Goal: Communication & Community: Answer question/provide support

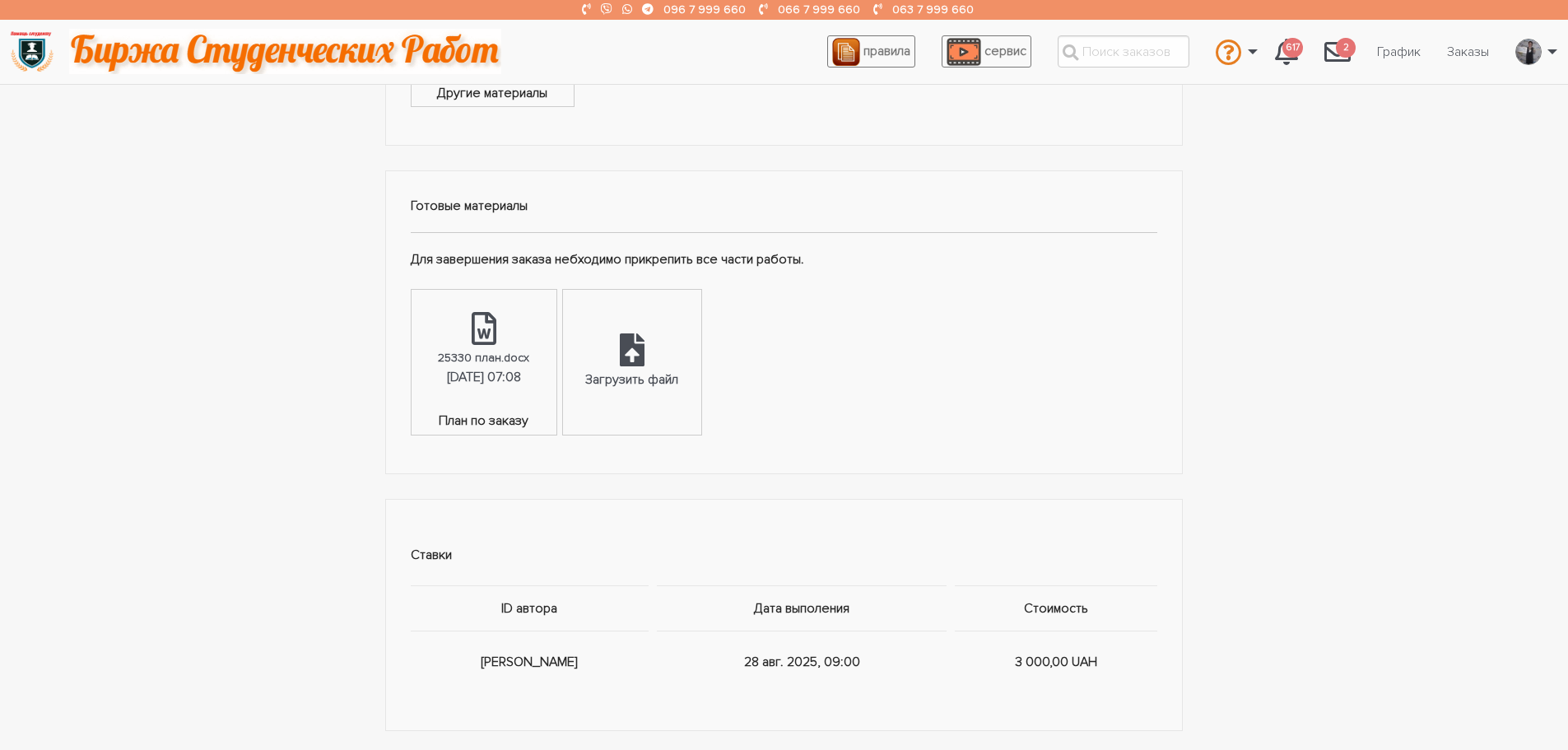
scroll to position [823, 0]
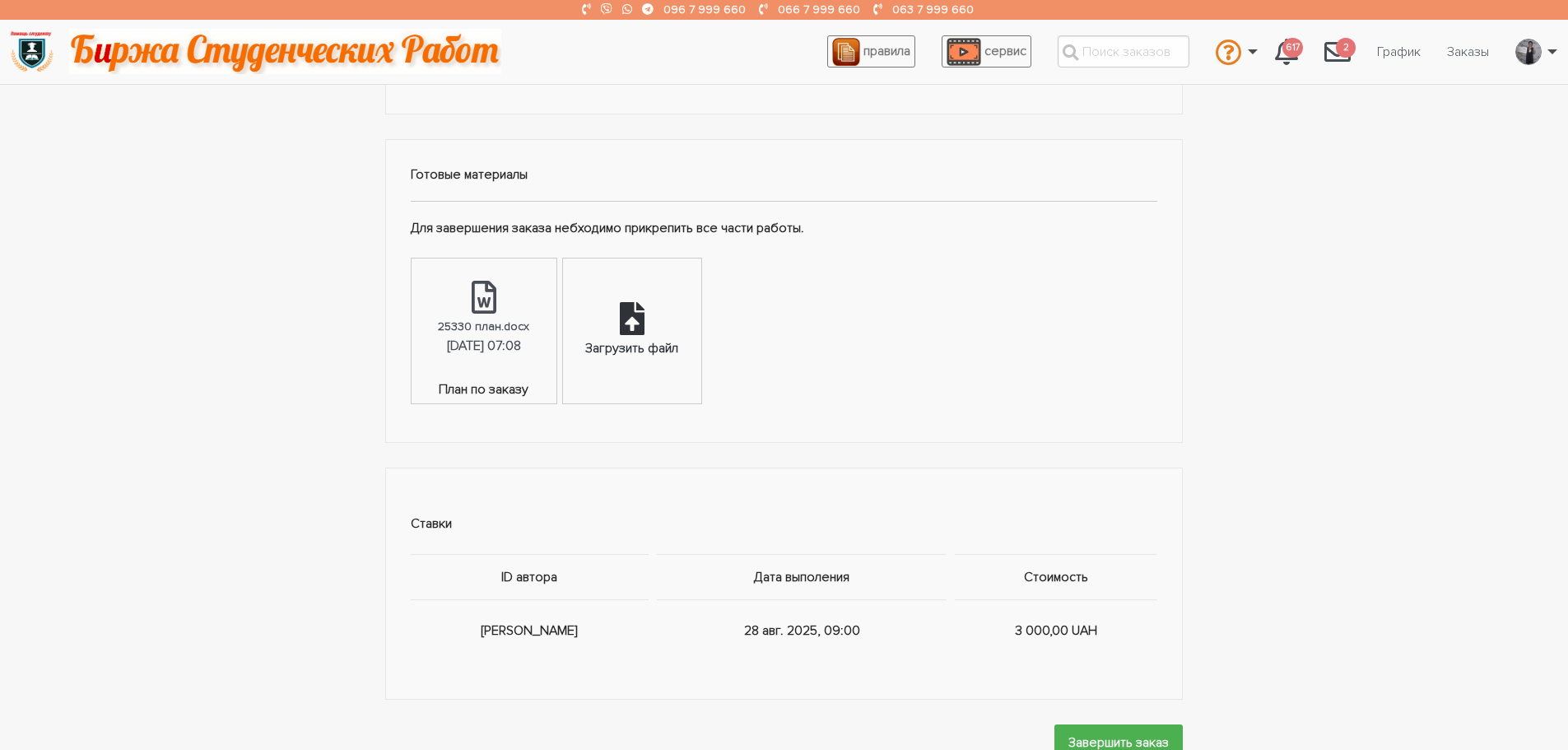
click at [671, 342] on div "Загрузить файл" at bounding box center [632, 349] width 93 height 21
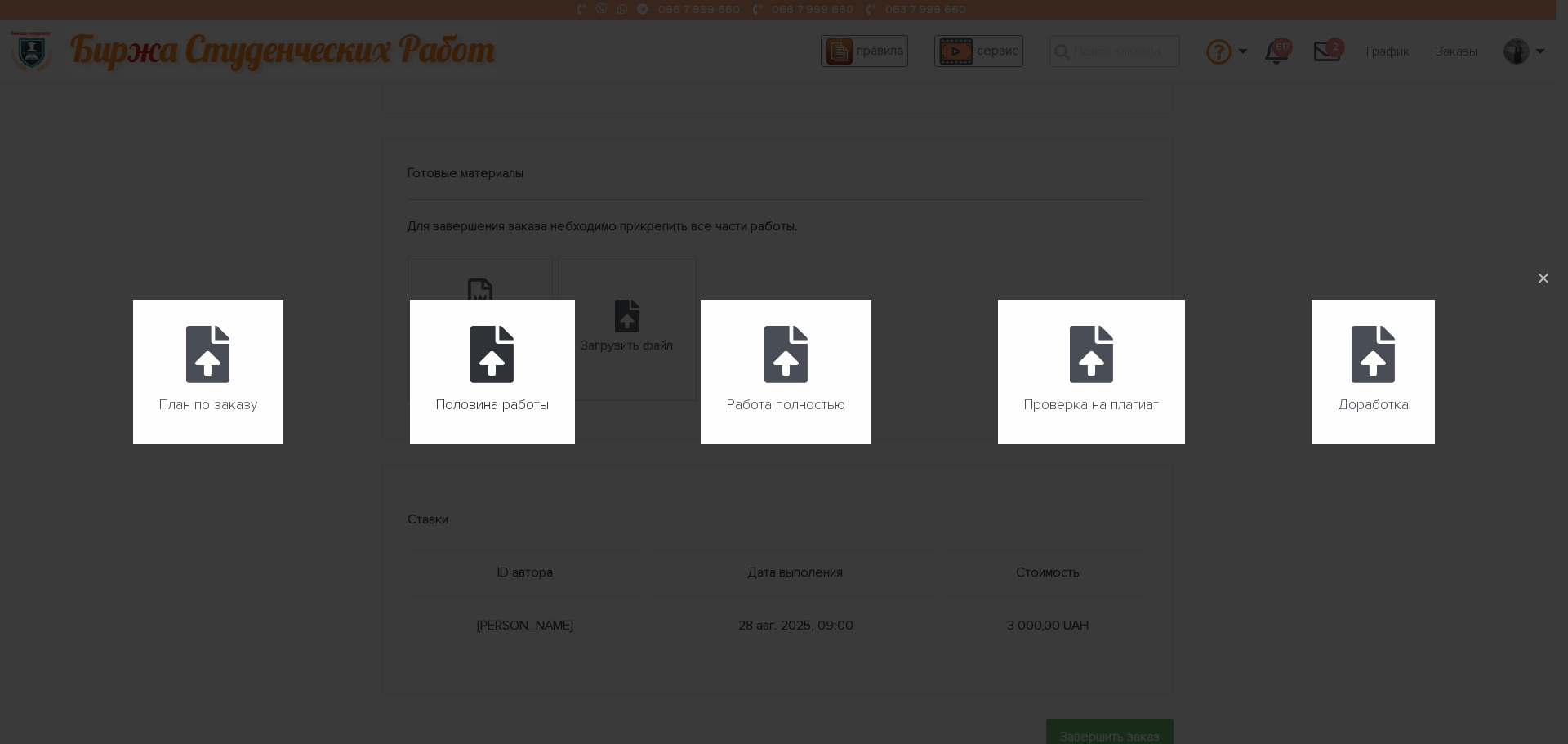
click at [436, 379] on label "Половина работы" at bounding box center [492, 372] width 165 height 145
click at [410, 445] on input "Половина работы" at bounding box center [410, 445] width 1 height 1
click at [495, 390] on label "Половина работы" at bounding box center [492, 372] width 165 height 145
click at [410, 445] on input "Половина работы" at bounding box center [410, 445] width 1 height 1
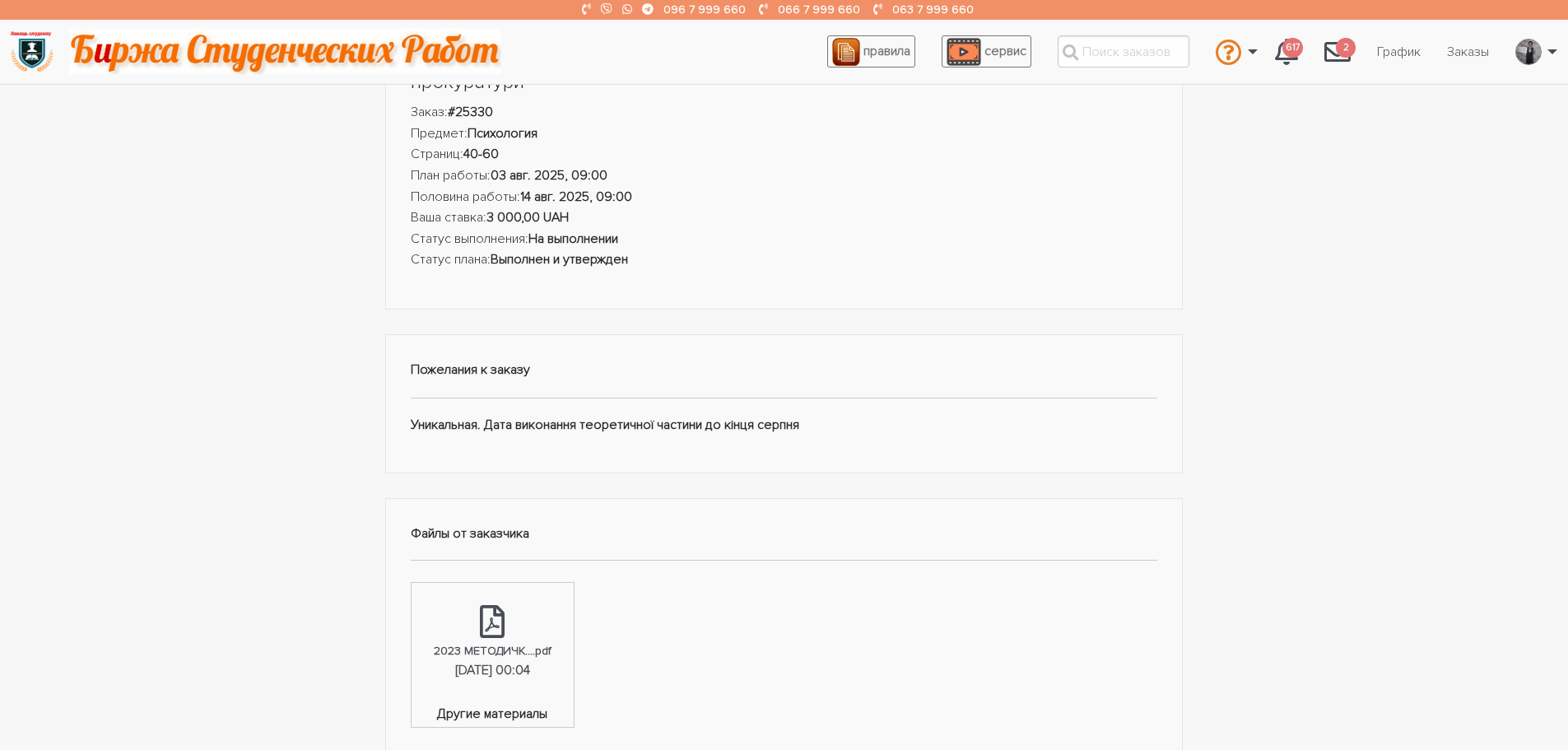
scroll to position [0, 0]
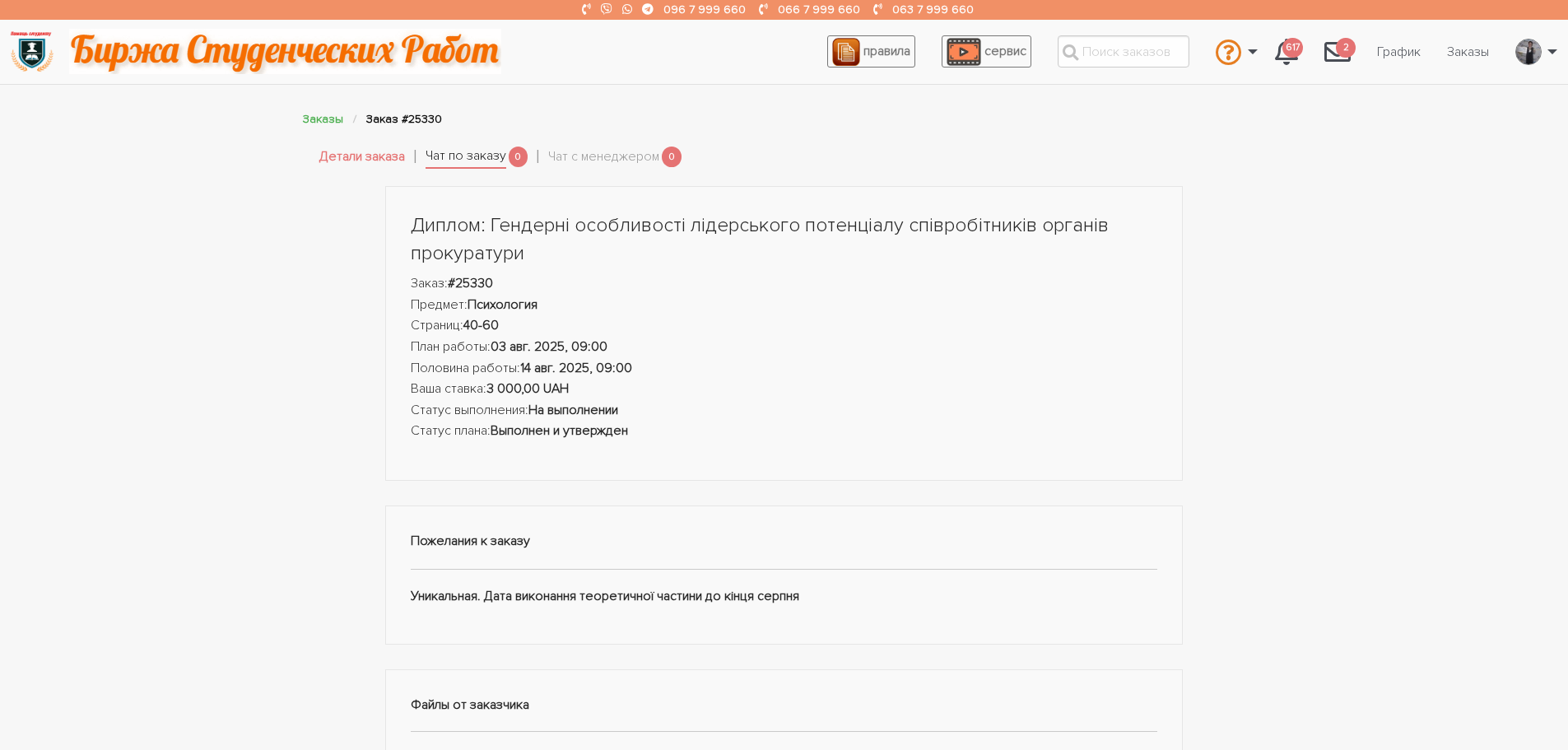
click at [479, 153] on link "Чат по заказу" at bounding box center [466, 157] width 81 height 23
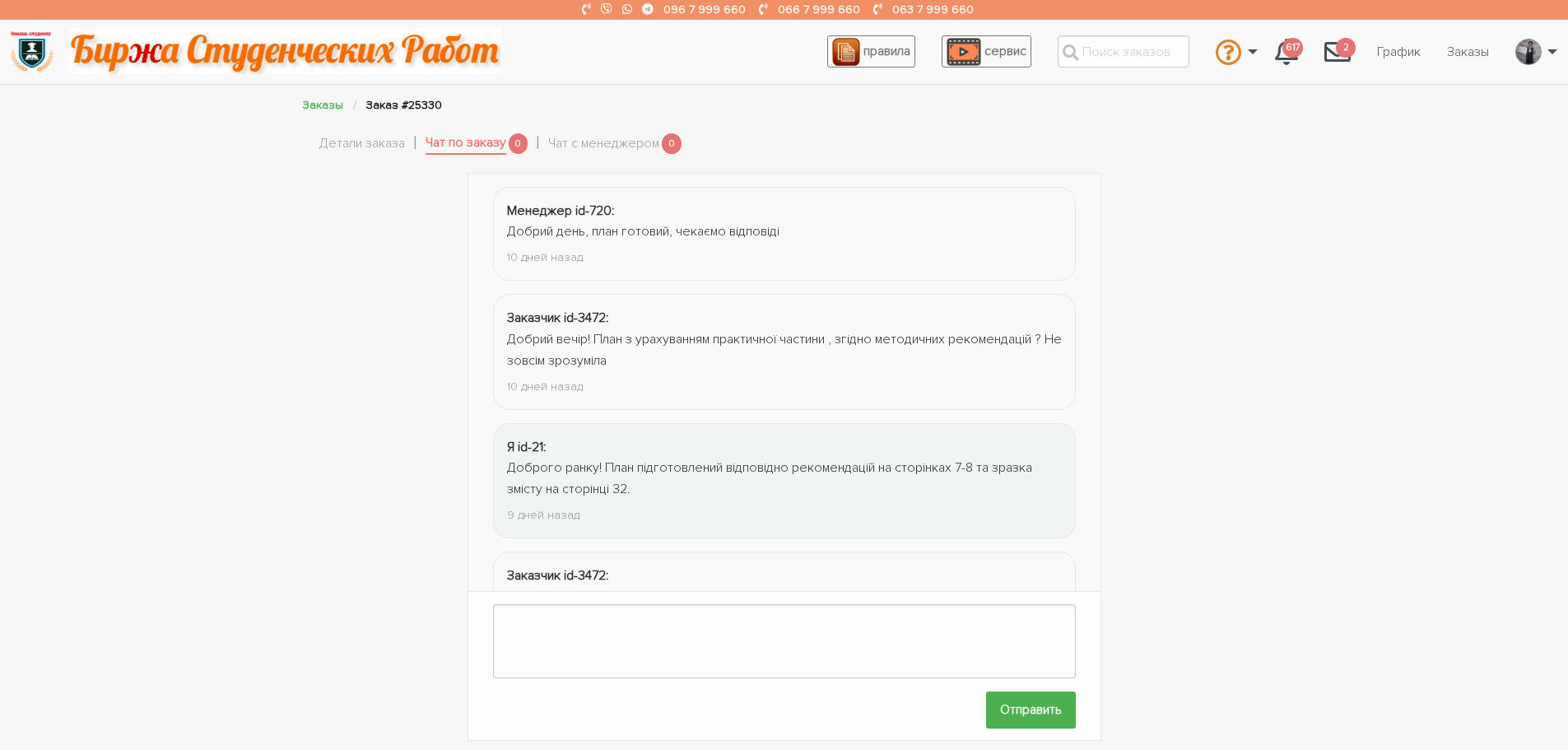
scroll to position [979, 0]
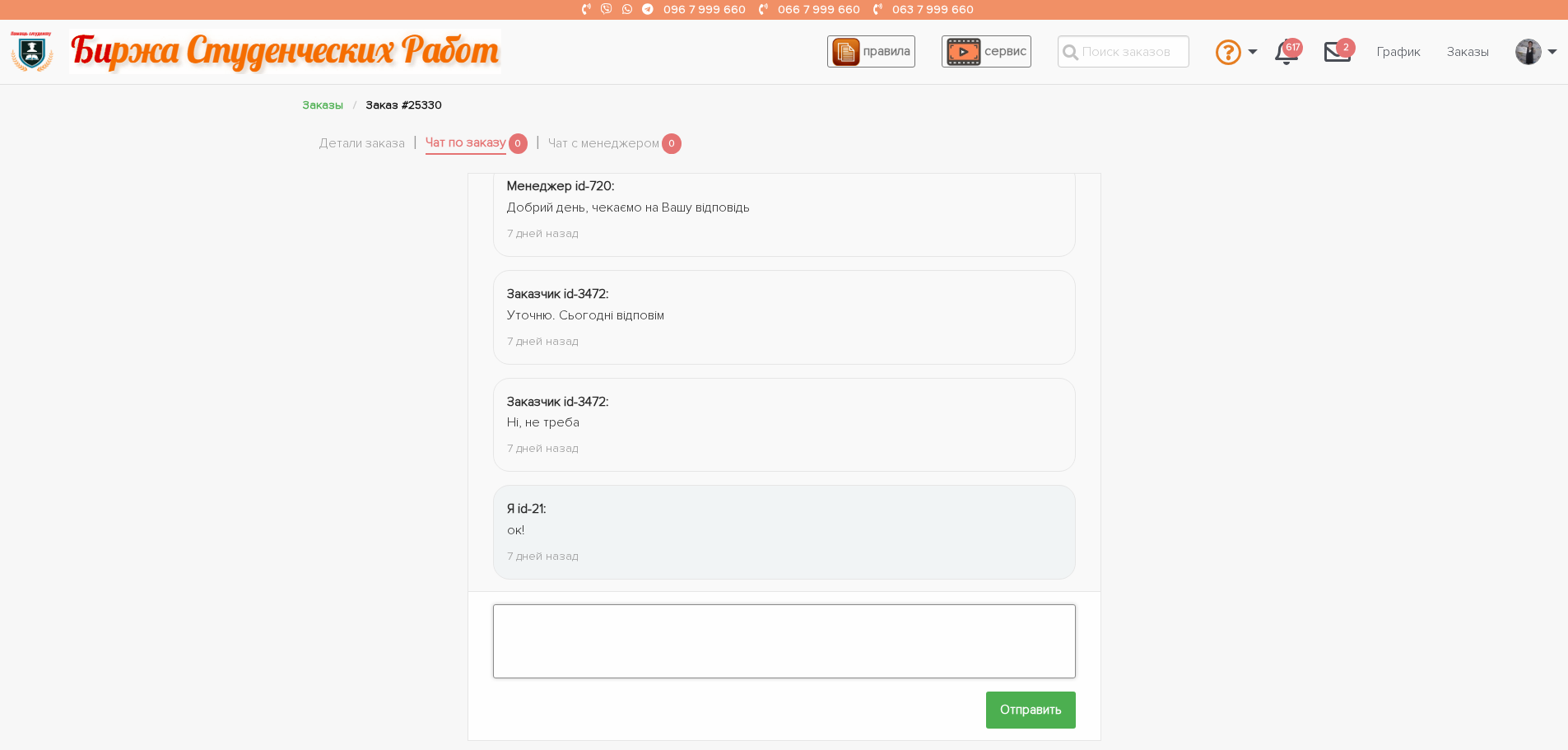
click at [641, 613] on textarea at bounding box center [784, 641] width 583 height 74
click at [949, 606] on textarea "Доброго ранку! Для продовження написання роботи потрібно знати базу дослідження…" at bounding box center [784, 641] width 583 height 74
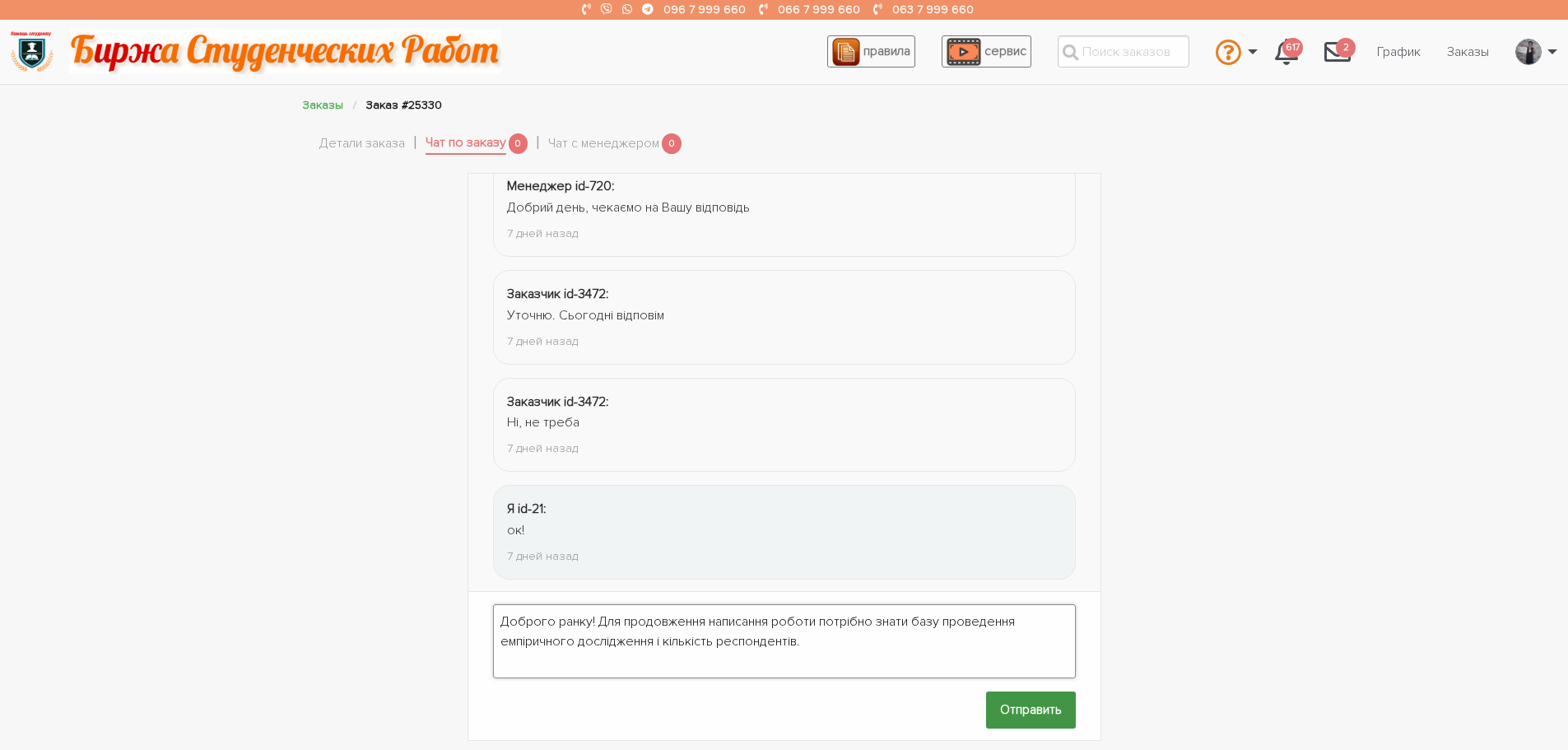
type textarea "Доброго ранку! Для продовження написання роботи потрібно знати базу проведення …"
click at [1022, 701] on input "Отправить" at bounding box center [1031, 710] width 90 height 37
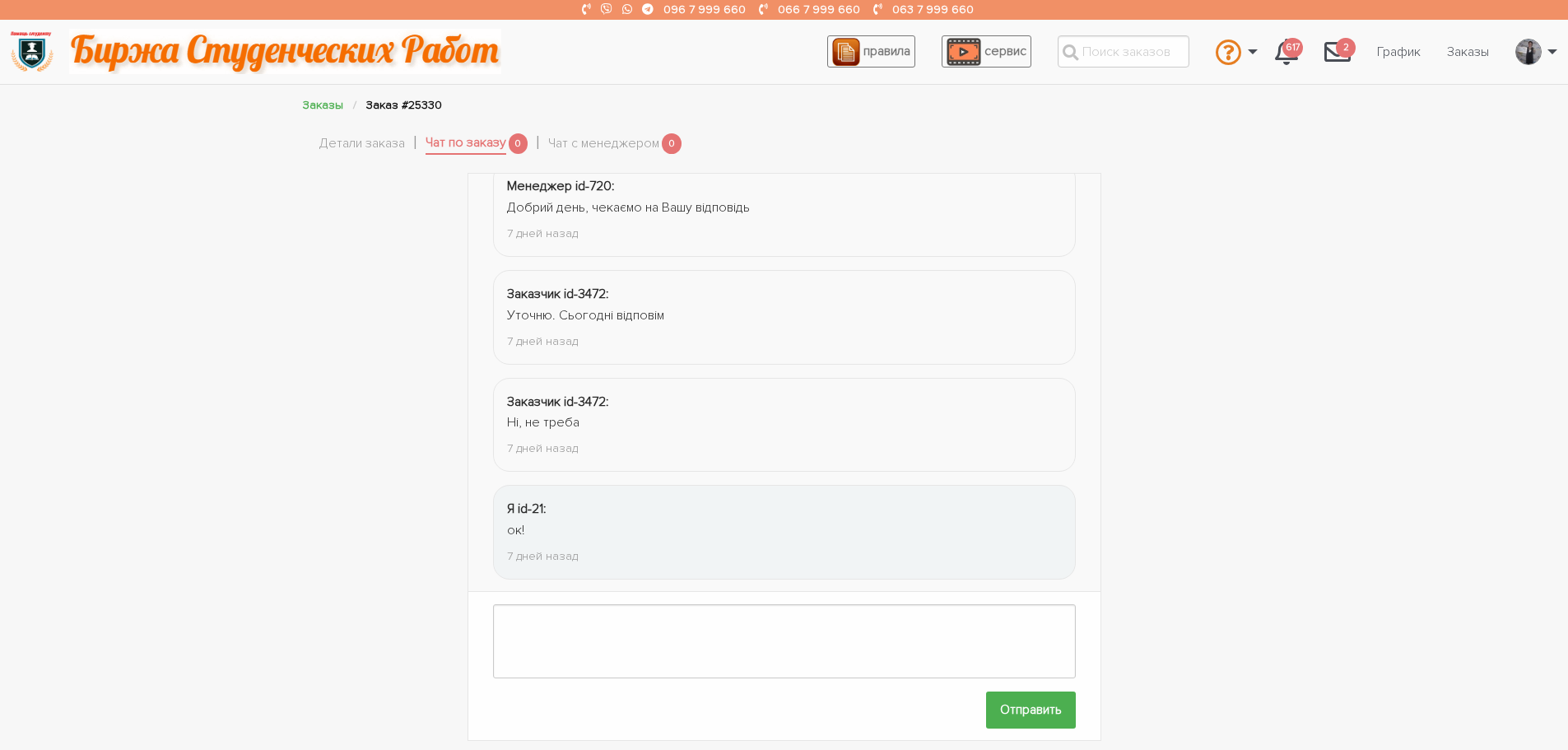
scroll to position [1107, 0]
